Goal: Navigation & Orientation: Find specific page/section

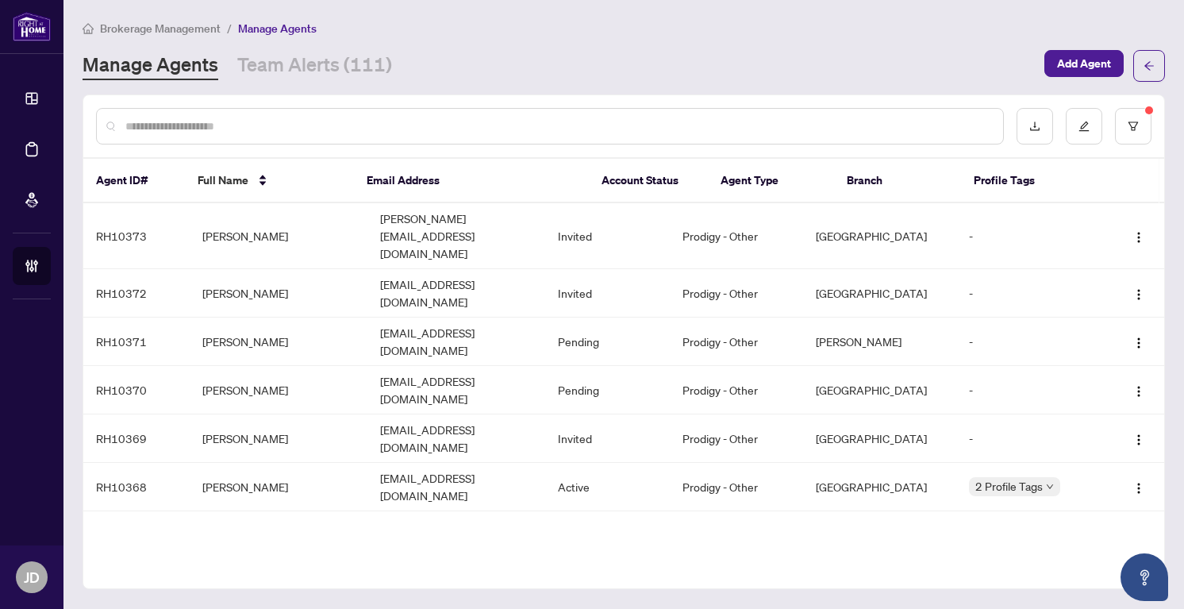
scroll to position [473, 0]
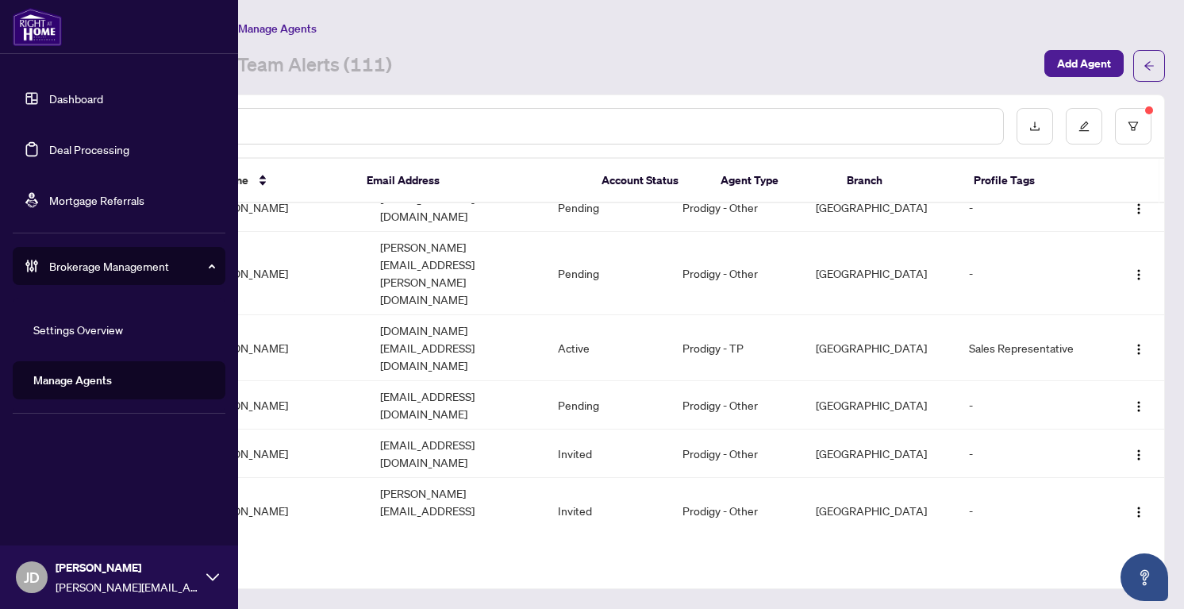
click at [29, 33] on img at bounding box center [37, 27] width 49 height 38
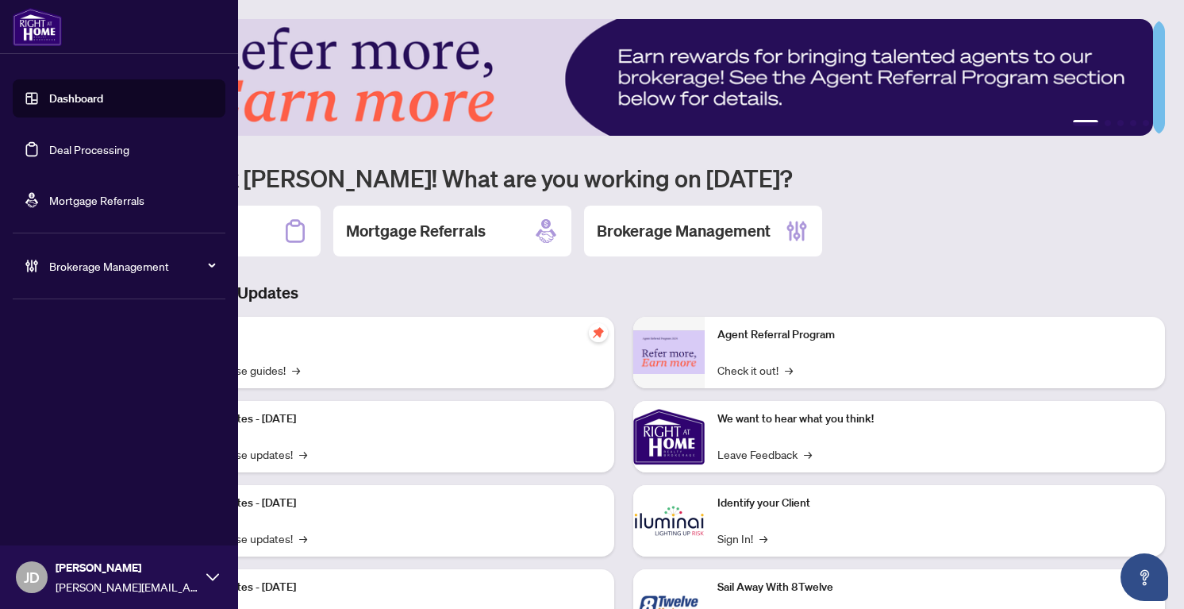
click at [68, 100] on link "Dashboard" at bounding box center [76, 98] width 54 height 14
click at [61, 345] on div "Dashboard Deal Processing Mortgage Referrals Brokerage Management [PERSON_NAME]…" at bounding box center [119, 304] width 238 height 609
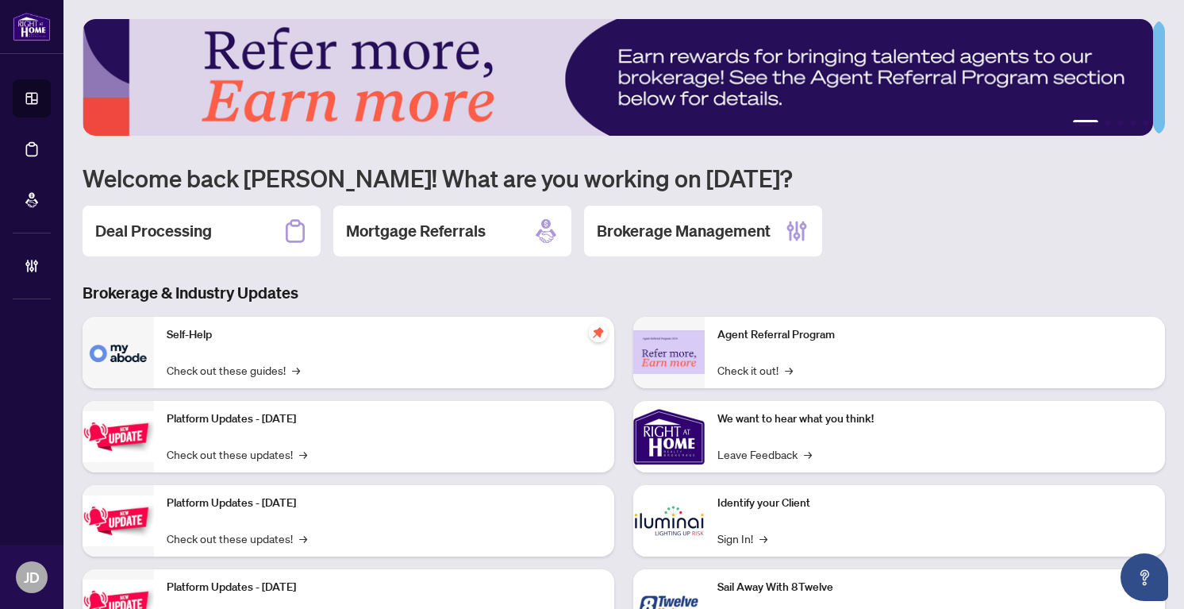
click at [857, 291] on h3 "Brokerage & Industry Updates" at bounding box center [624, 293] width 1083 height 22
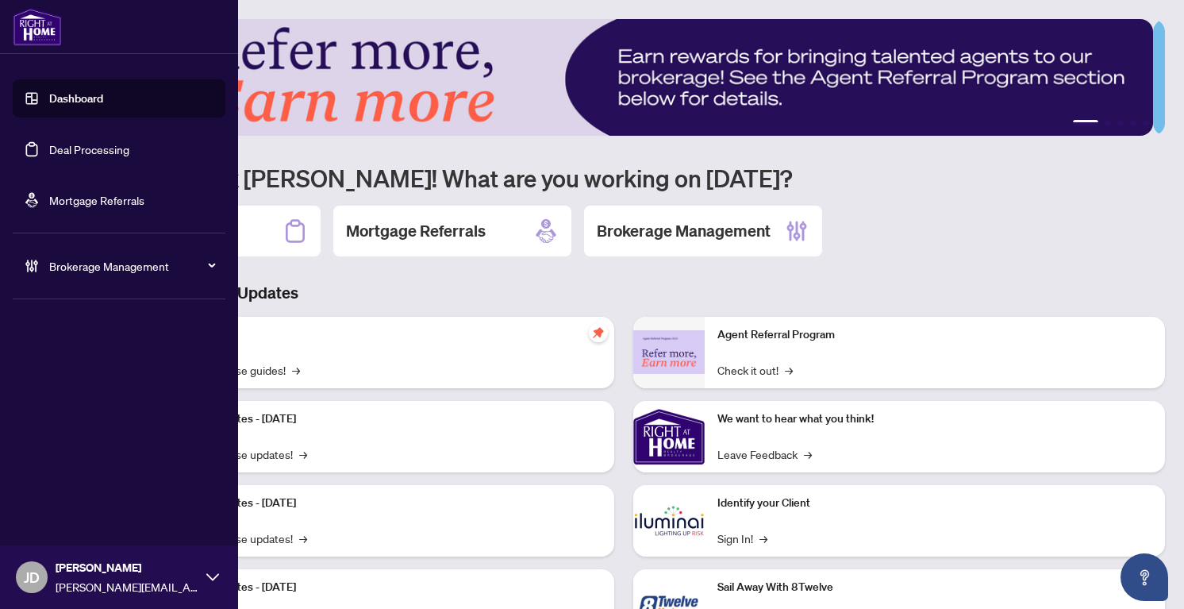
click at [67, 144] on link "Deal Processing" at bounding box center [89, 149] width 80 height 14
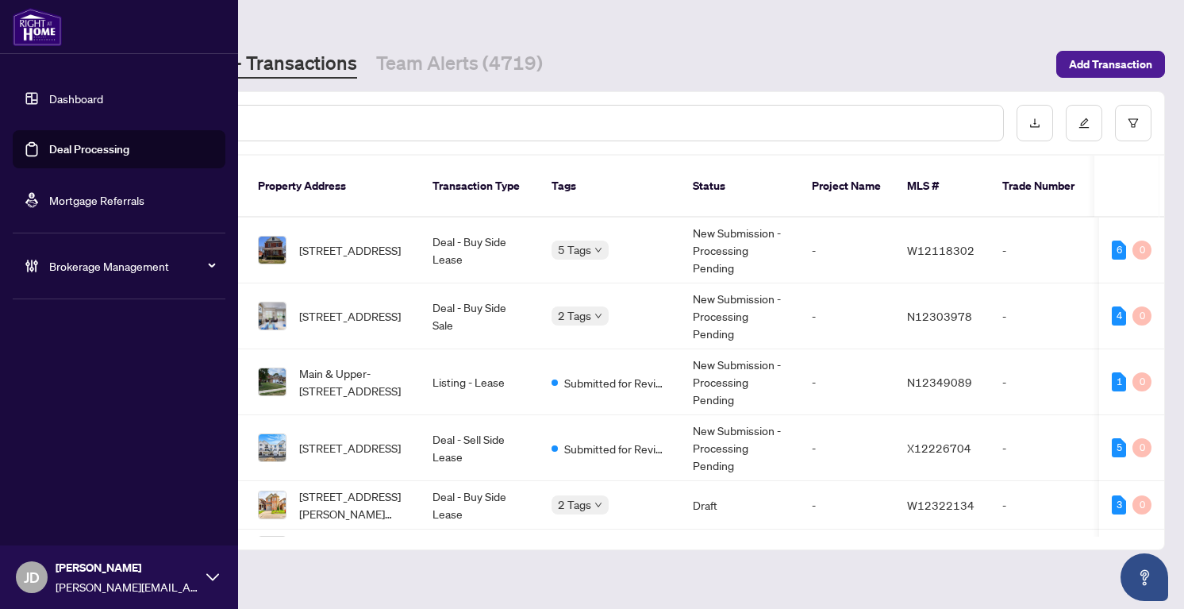
click at [58, 206] on link "Mortgage Referrals" at bounding box center [96, 200] width 95 height 14
